Goal: Task Accomplishment & Management: Manage account settings

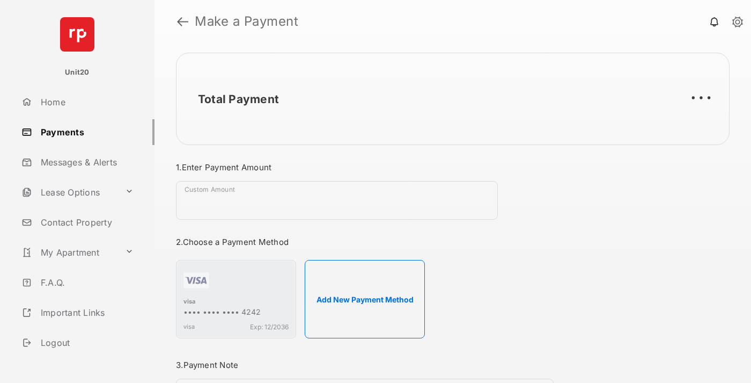
click at [84, 131] on link "Payments" at bounding box center [85, 132] width 137 height 26
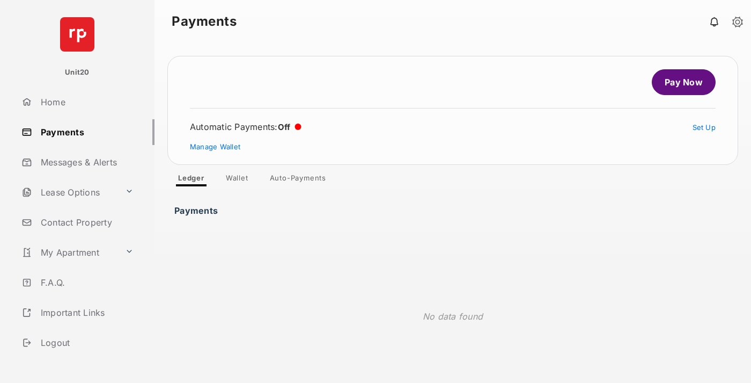
click at [298, 180] on link "Auto-Payments" at bounding box center [298, 179] width 74 height 13
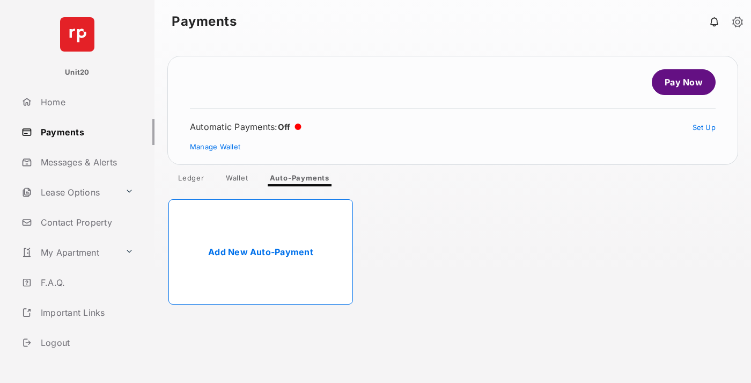
click at [261, 252] on link "Add New Auto-Payment" at bounding box center [260, 251] width 185 height 105
